Goal: Transaction & Acquisition: Purchase product/service

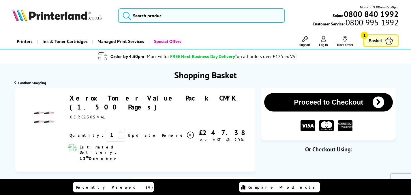
click at [114, 98] on link "Xerox Toner Value Pack CMYK (1,500 Pages)" at bounding box center [152, 102] width 167 height 18
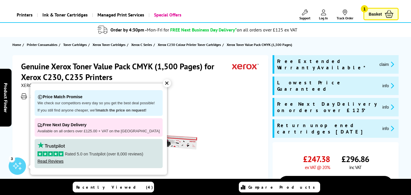
scroll to position [23, 0]
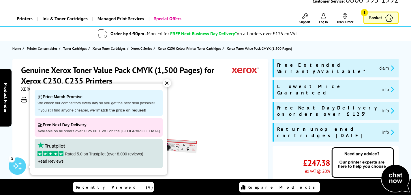
click at [163, 84] on div "✕" at bounding box center [167, 83] width 8 height 8
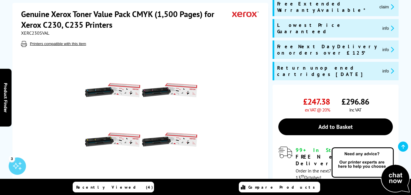
scroll to position [84, 0]
click at [130, 34] on div "Genuine Xerox Toner Value Pack CMYK (1,500 Pages) for Xerox C230, C235 Printers…" at bounding box center [141, 28] width 240 height 38
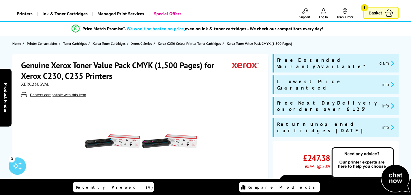
scroll to position [28, 0]
